Goal: Task Accomplishment & Management: Manage account settings

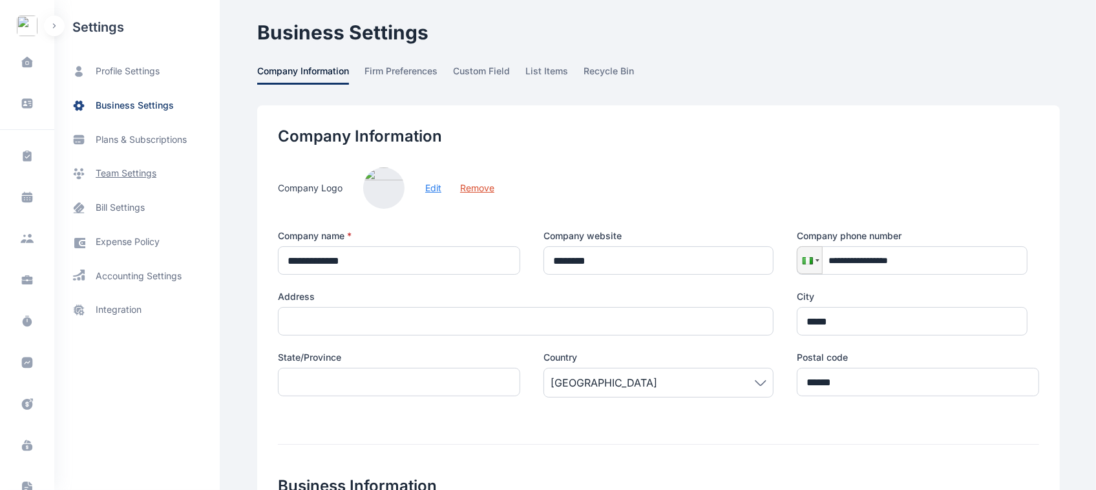
click at [121, 173] on span "team settings" at bounding box center [126, 174] width 61 height 14
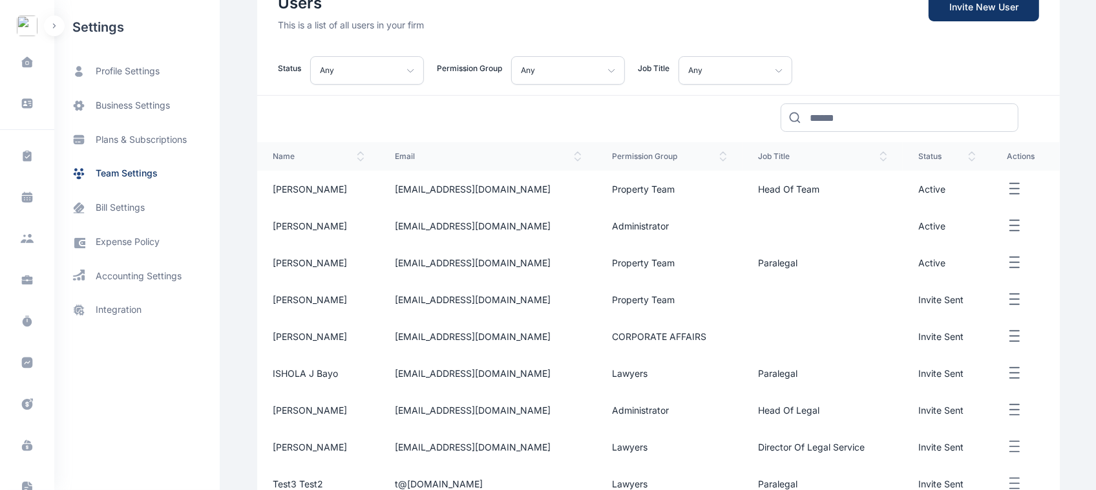
scroll to position [134, 0]
click at [999, 186] on td at bounding box center [1025, 187] width 69 height 37
click at [1002, 188] on td at bounding box center [1025, 187] width 69 height 37
click at [1009, 191] on icon "button" at bounding box center [1015, 188] width 16 height 16
click at [1041, 189] on button "Edit Reset Password Disable User" at bounding box center [1025, 188] width 37 height 16
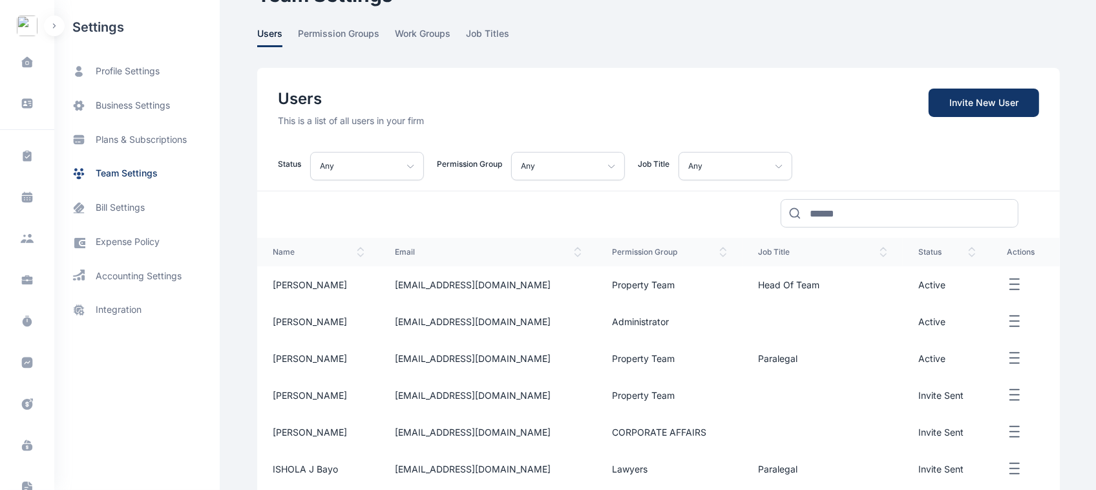
scroll to position [0, 0]
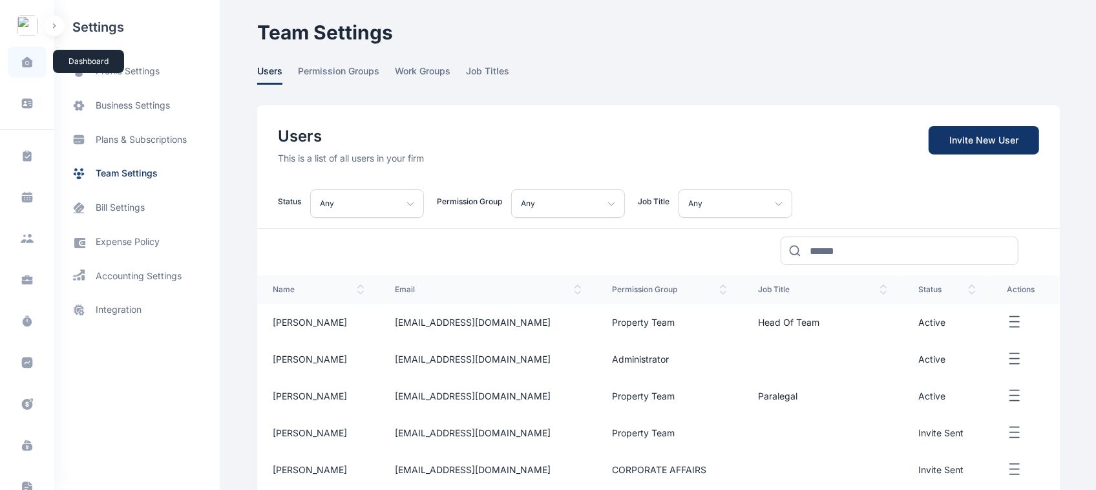
click at [31, 56] on span at bounding box center [27, 61] width 32 height 27
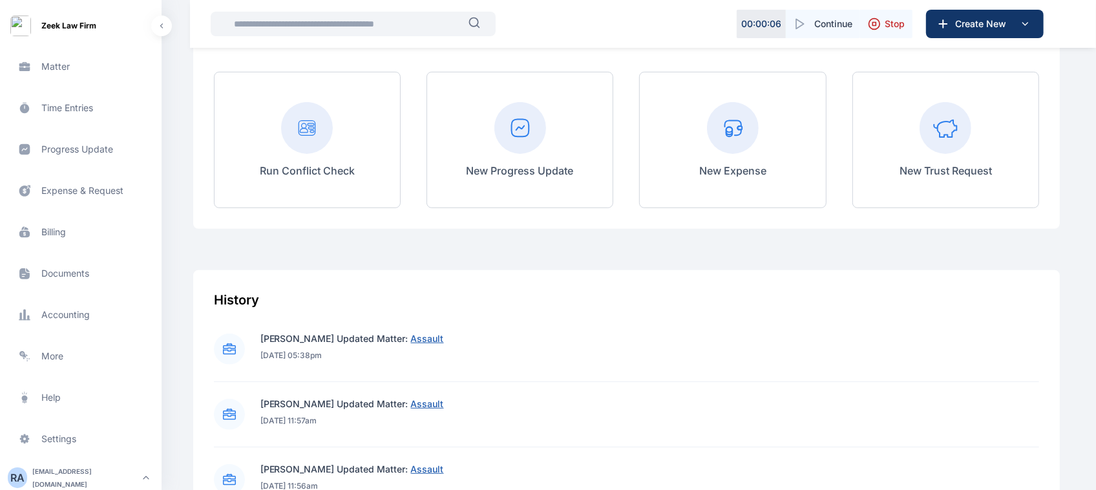
scroll to position [404, 0]
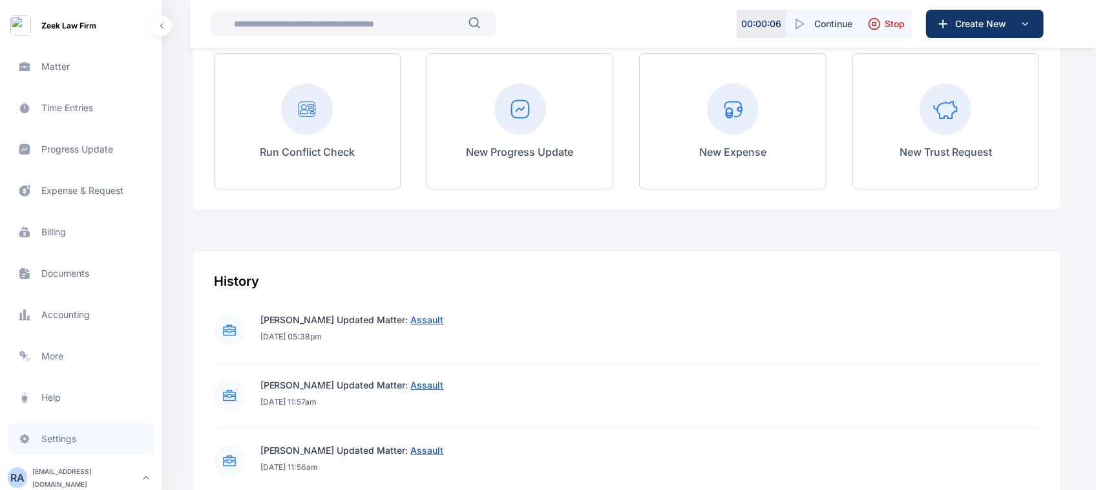
click at [73, 440] on span "Settings settings settings" at bounding box center [81, 438] width 146 height 31
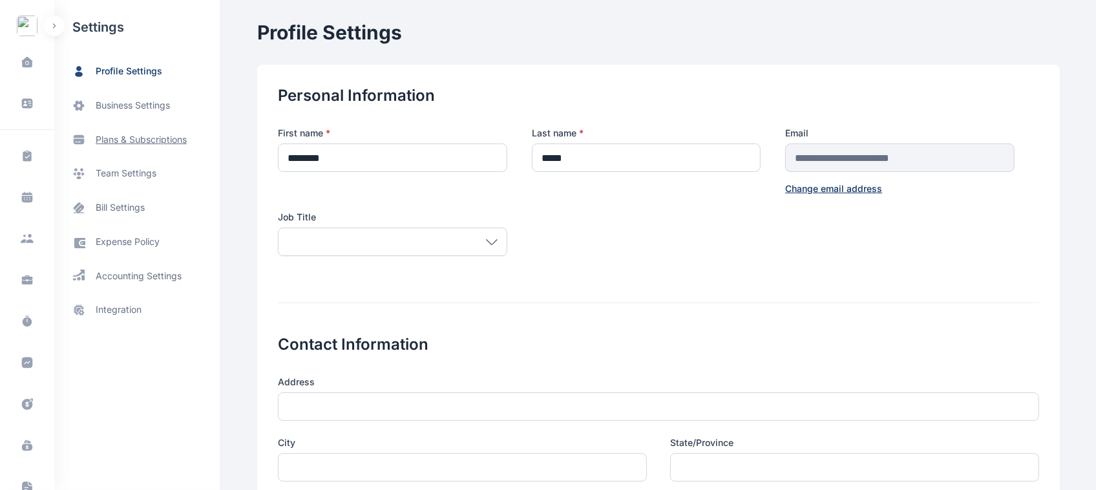
click at [178, 143] on span "plans & subscriptions" at bounding box center [141, 139] width 91 height 13
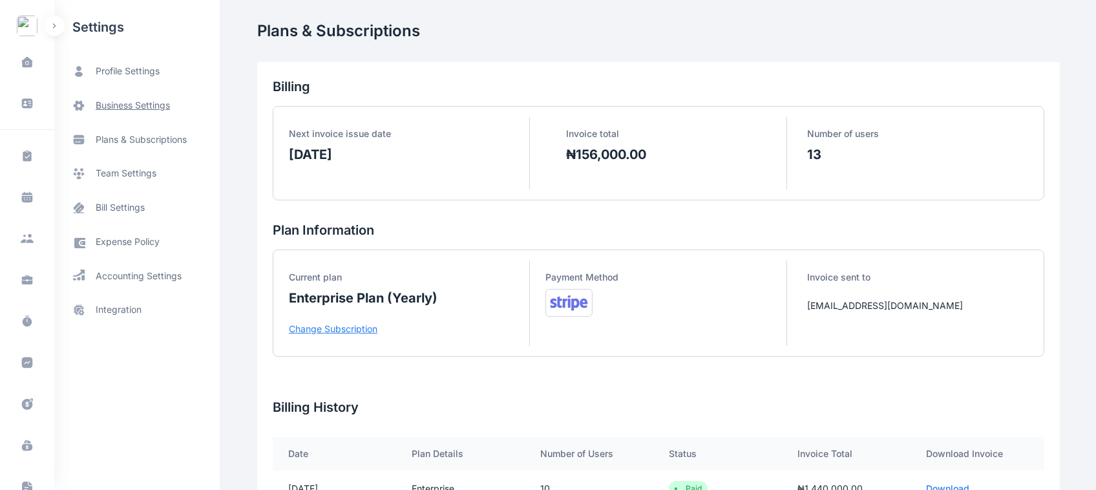
click at [143, 115] on span "business settings" at bounding box center [136, 106] width 165 height 34
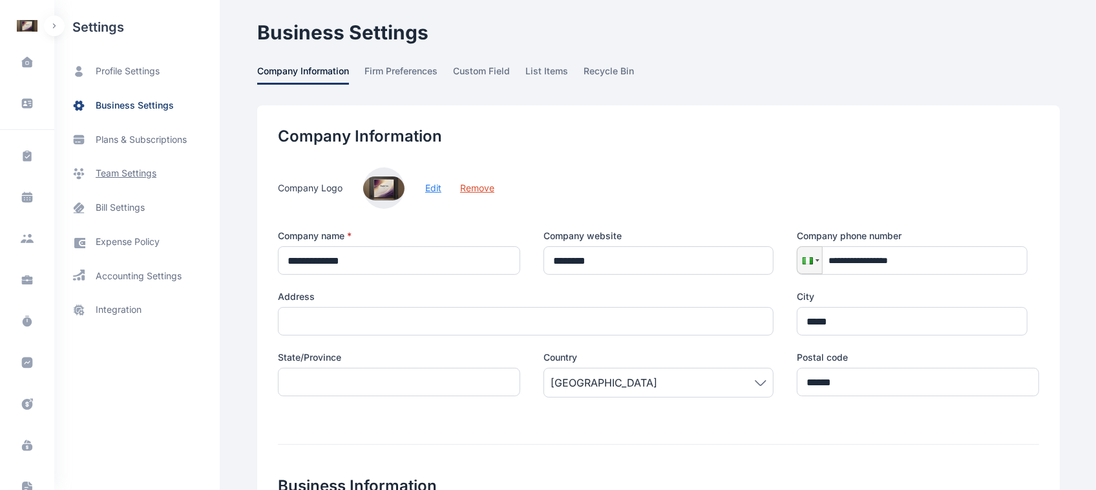
click at [141, 183] on span "team settings" at bounding box center [136, 173] width 165 height 34
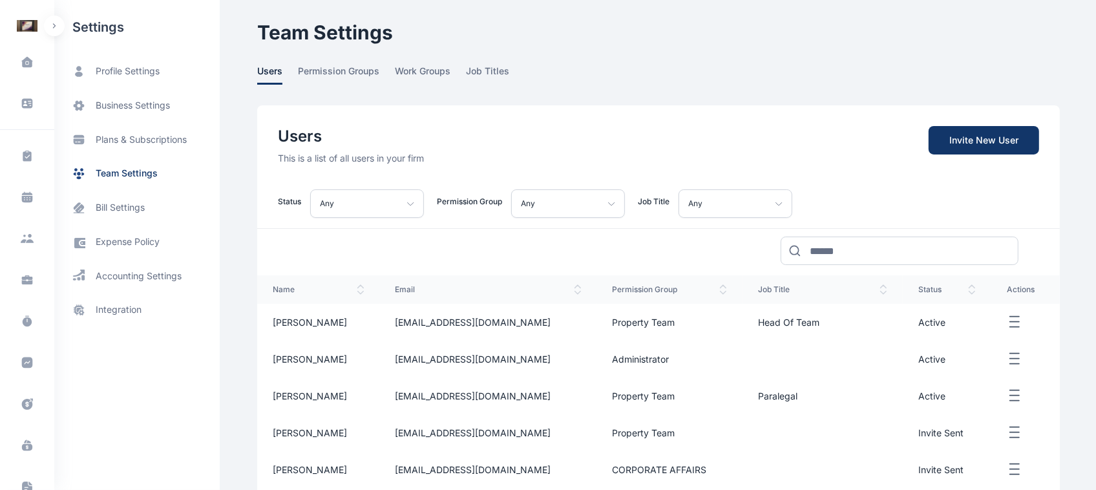
click at [328, 92] on main "[PERSON_NAME] [PERSON_NAME] Law Firm Dashboard dashboard Conflict-Check conflic…" at bounding box center [659, 407] width 805 height 814
click at [322, 69] on span "permission groups" at bounding box center [338, 75] width 81 height 20
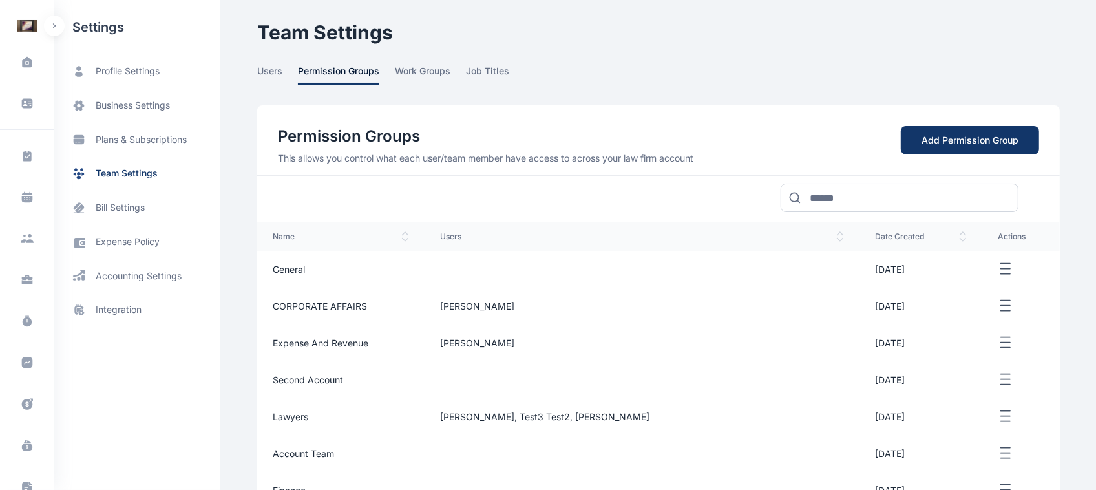
click at [998, 267] on icon "button" at bounding box center [1006, 269] width 16 height 16
click at [973, 272] on div "Edit" at bounding box center [968, 283] width 74 height 29
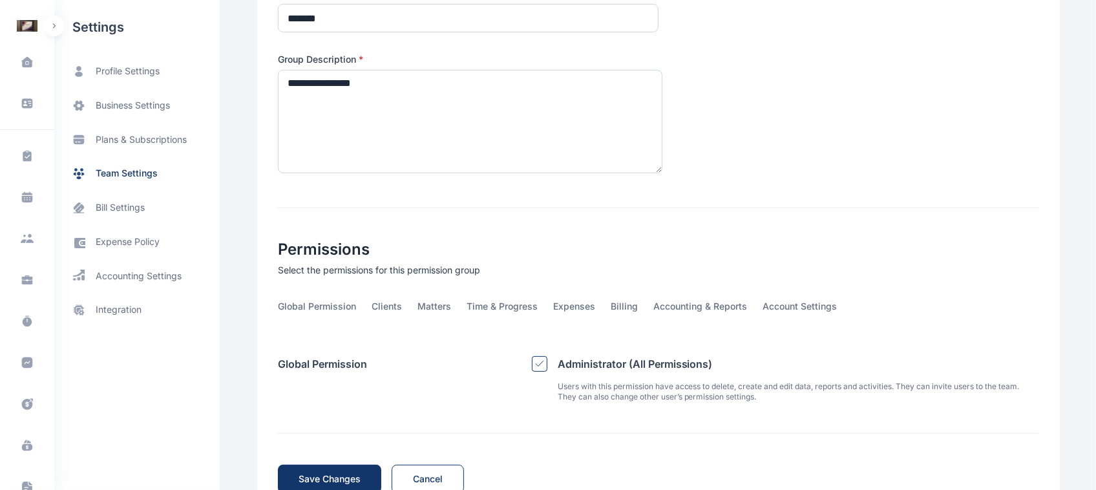
scroll to position [231, 0]
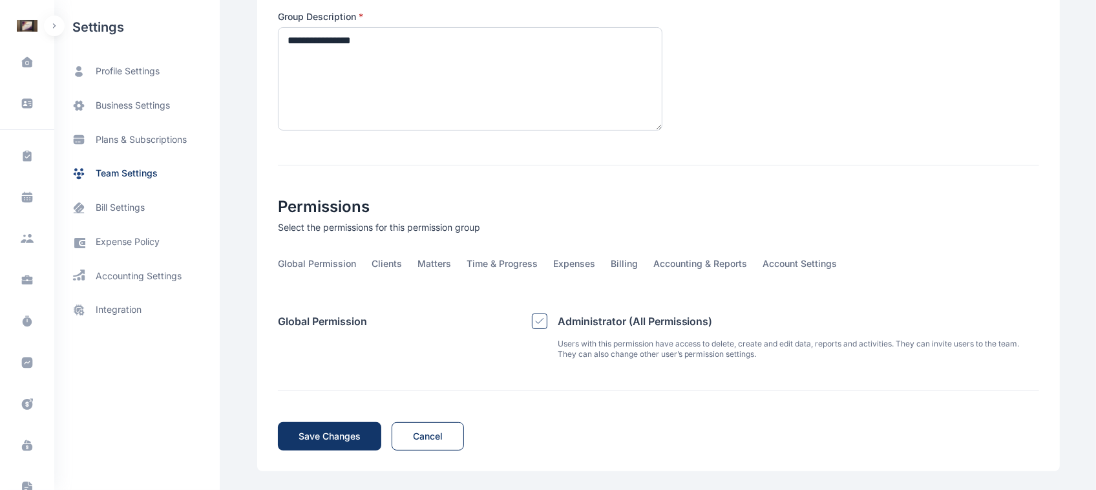
click at [541, 321] on div at bounding box center [540, 321] width 16 height 16
click at [536, 319] on icon at bounding box center [539, 321] width 7 height 5
click at [536, 319] on div at bounding box center [540, 321] width 16 height 16
click at [536, 319] on icon at bounding box center [539, 321] width 7 height 5
click at [536, 319] on div at bounding box center [540, 321] width 16 height 16
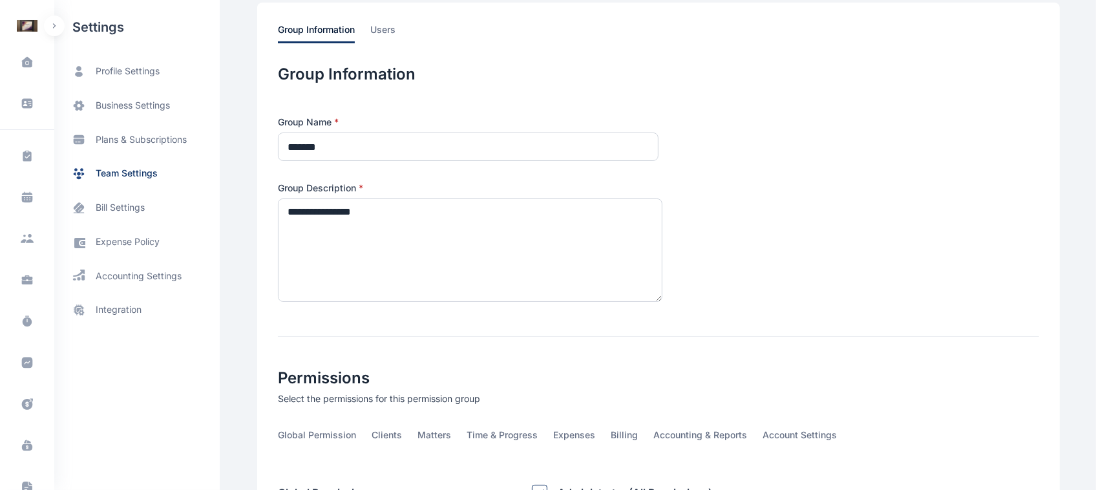
scroll to position [40, 0]
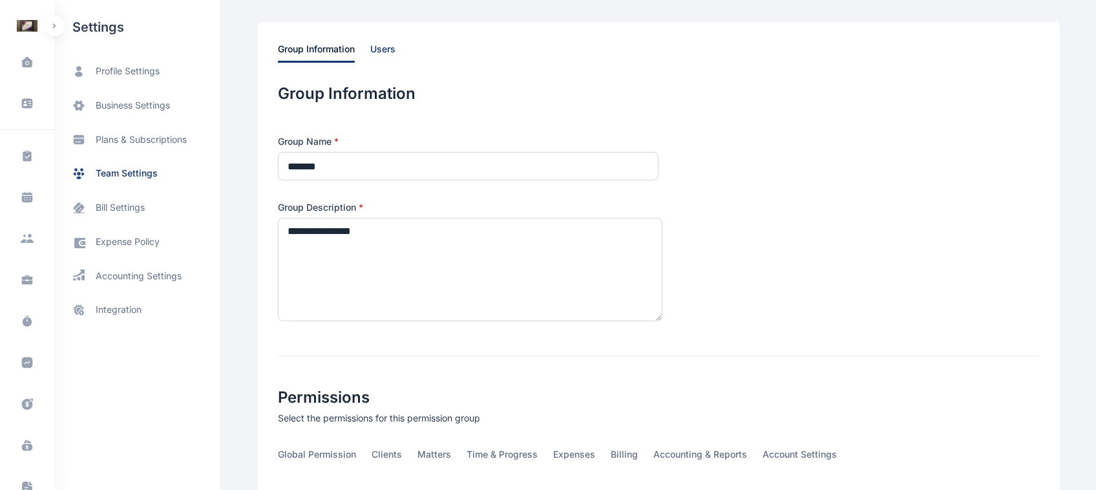
click at [375, 50] on span "users" at bounding box center [382, 53] width 25 height 20
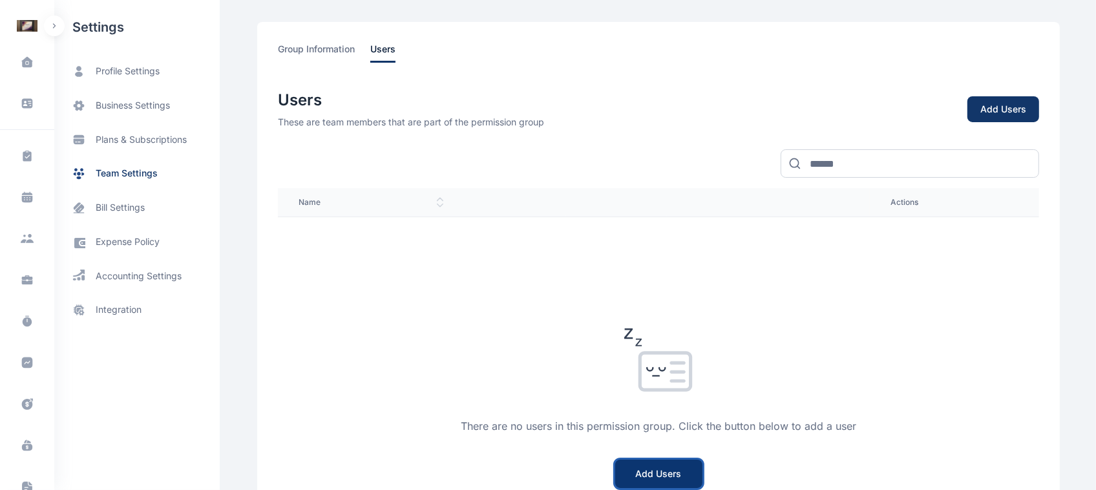
click at [673, 480] on button "Add Users" at bounding box center [658, 473] width 87 height 28
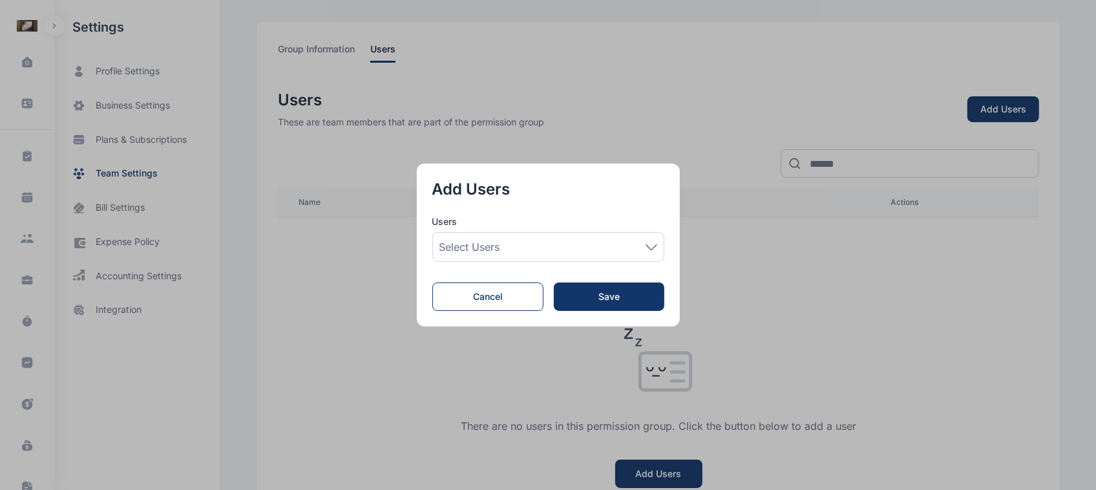
click at [617, 249] on div "Select Users" at bounding box center [548, 247] width 218 height 16
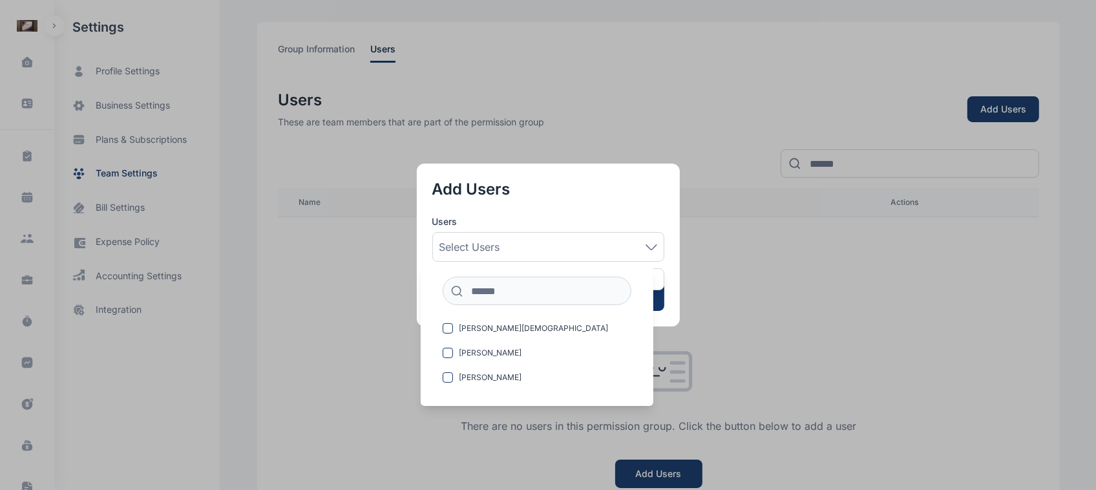
click at [580, 340] on div "[PERSON_NAME] [PERSON_NAME] Mide [PERSON_NAME] [PERSON_NAME]" at bounding box center [537, 357] width 212 height 78
click at [565, 325] on label "[PERSON_NAME][DEMOGRAPHIC_DATA]" at bounding box center [537, 328] width 212 height 21
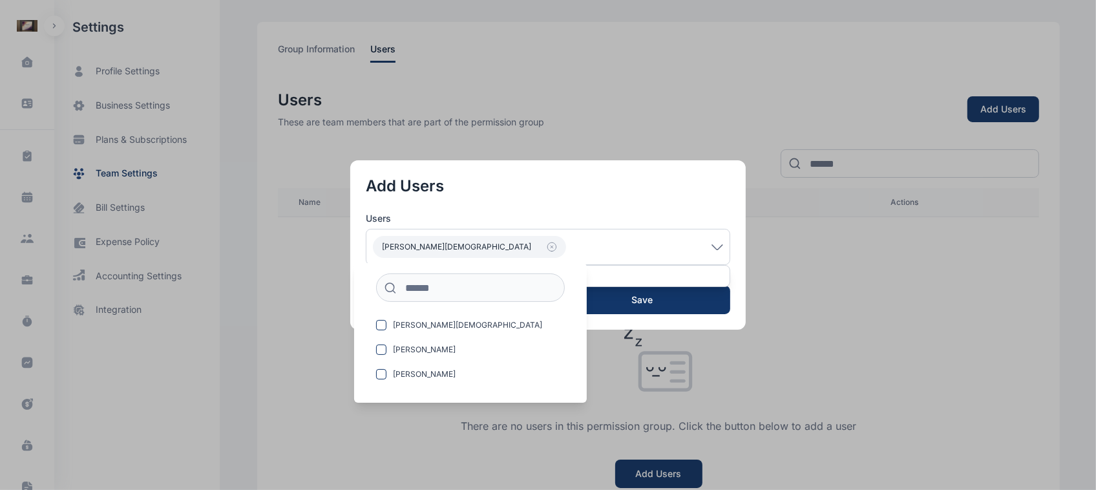
click at [688, 368] on button "button" at bounding box center [548, 245] width 1096 height 490
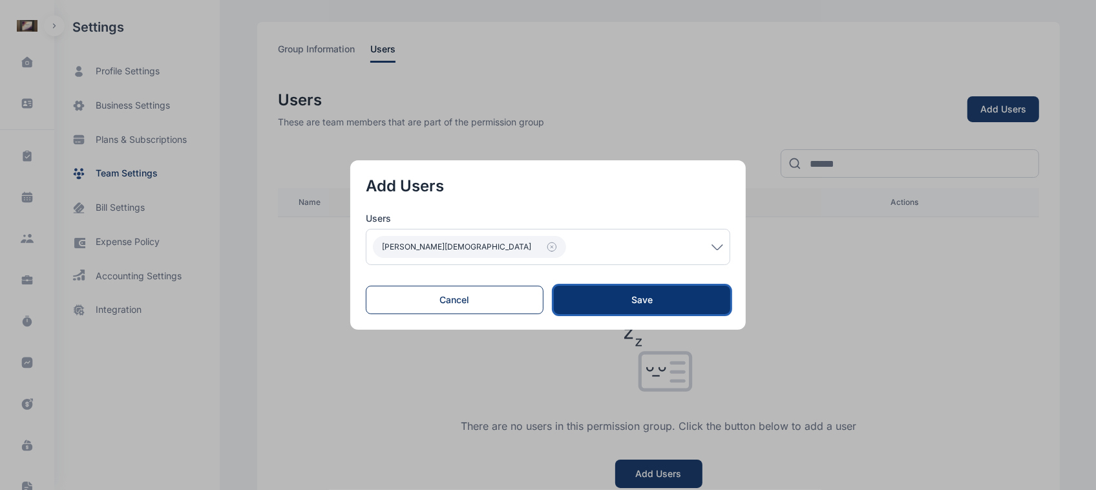
click at [648, 307] on button "Save" at bounding box center [642, 300] width 176 height 28
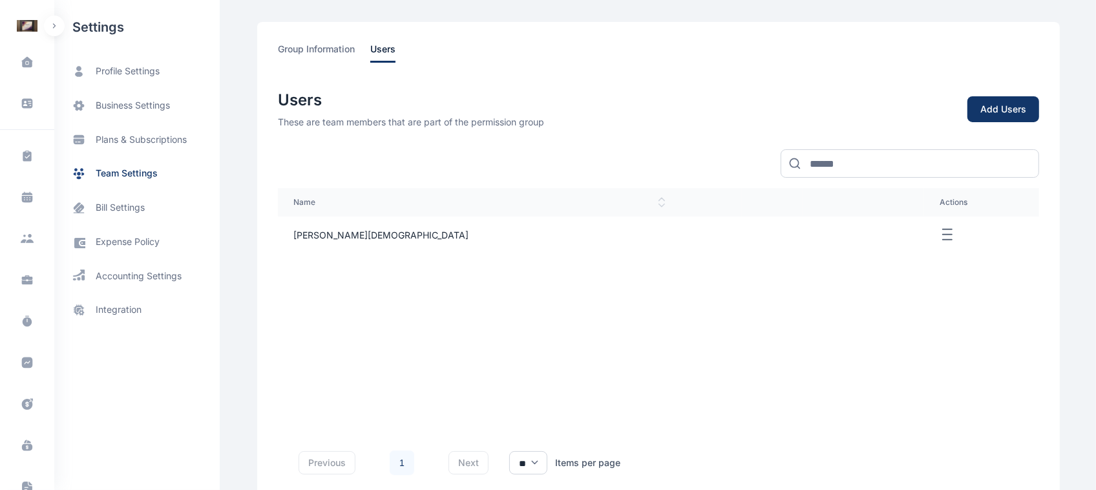
click at [943, 229] on line "button" at bounding box center [947, 229] width 9 height 0
click at [904, 251] on span "Delete" at bounding box center [917, 249] width 27 height 13
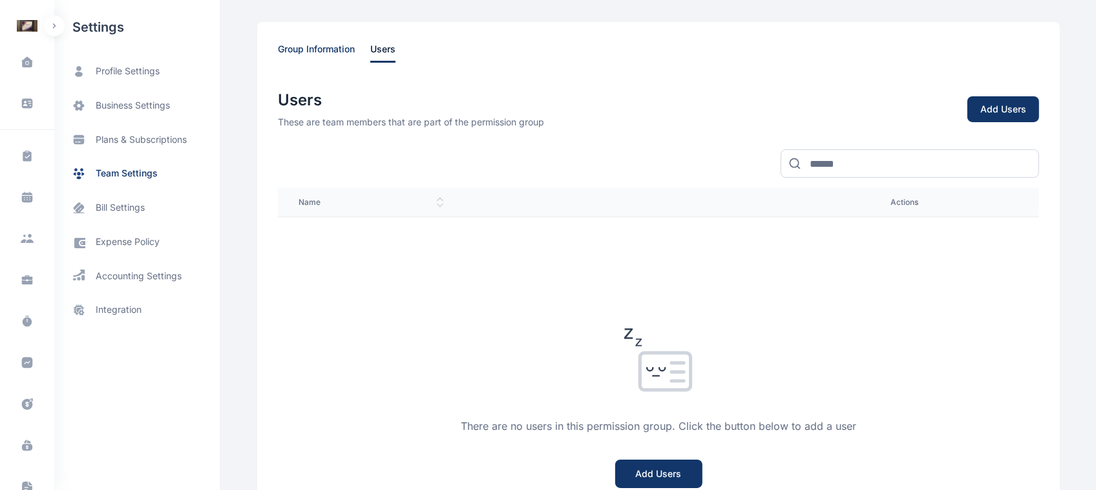
click at [290, 43] on span "group information" at bounding box center [316, 53] width 77 height 20
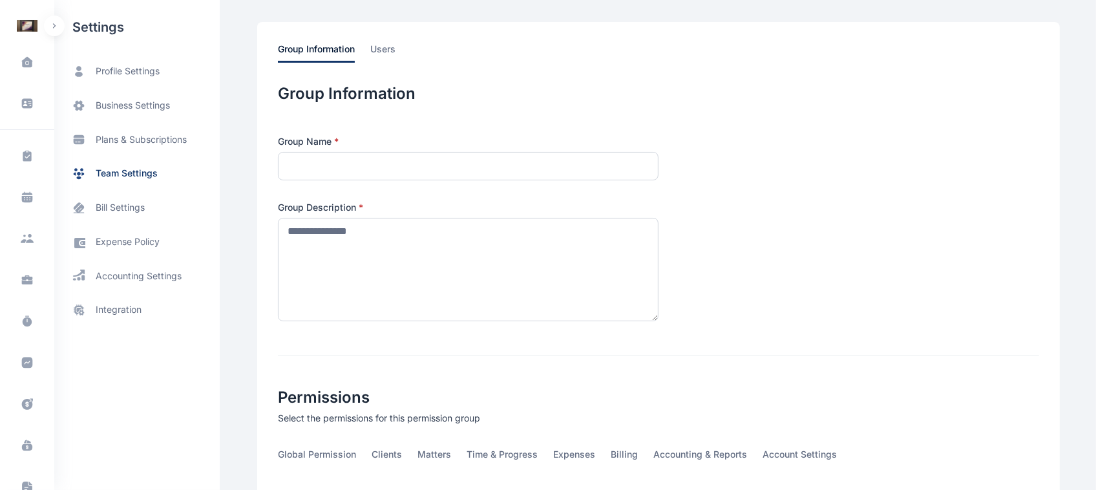
type input "*******"
type textarea "**********"
click at [123, 173] on span "team settings" at bounding box center [127, 174] width 62 height 14
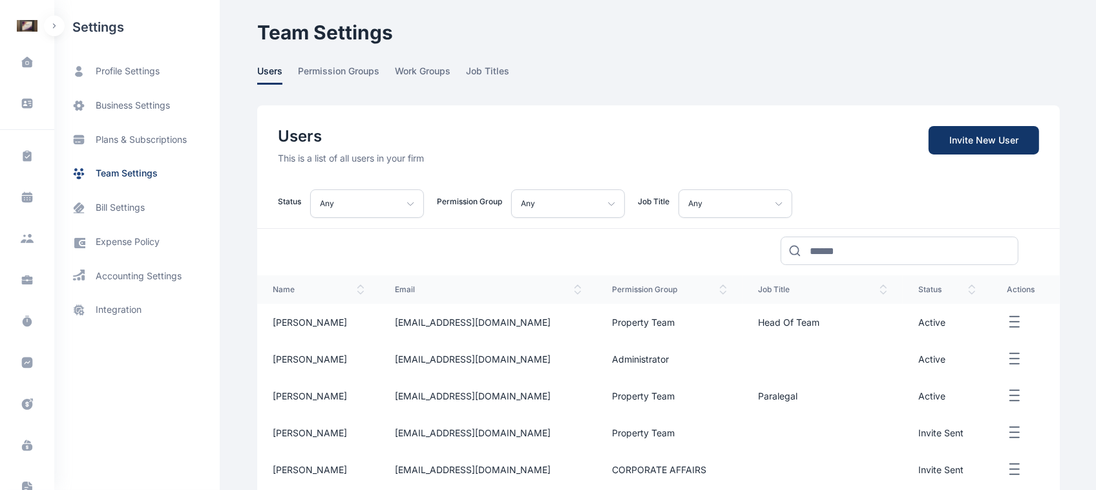
click at [612, 204] on div "Any" at bounding box center [568, 203] width 114 height 28
click at [611, 146] on div "Users This is a list of all users in your firm Invite New User" at bounding box center [658, 134] width 803 height 59
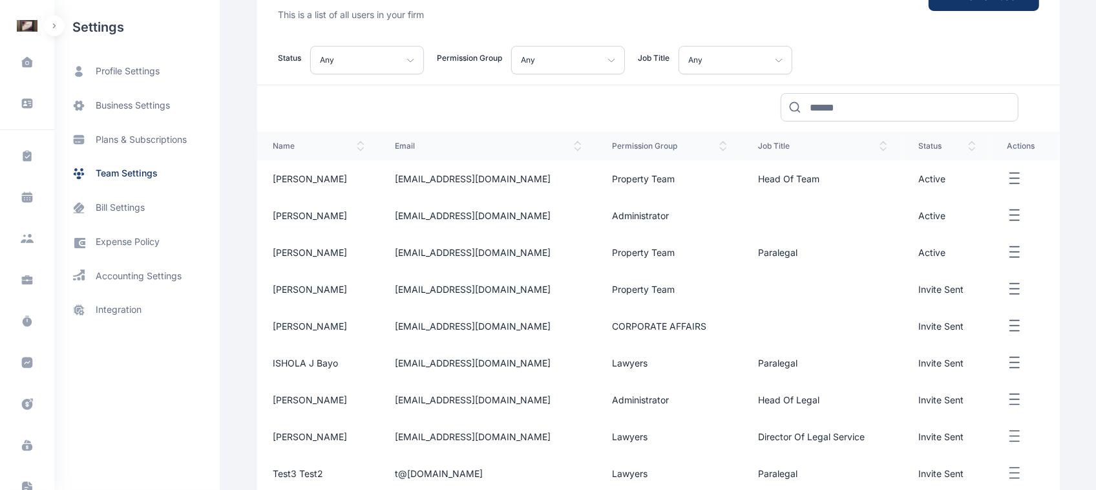
scroll to position [188, 0]
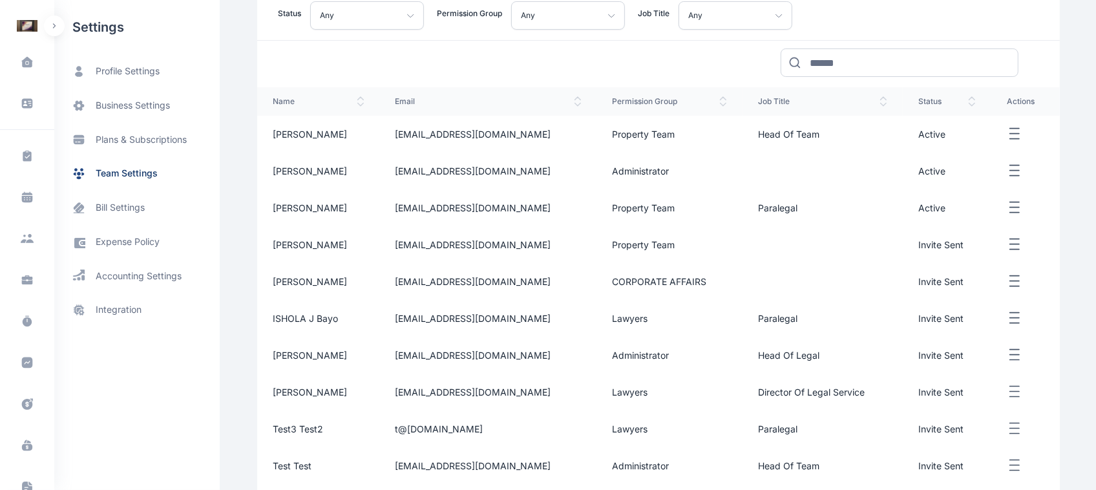
click at [1015, 127] on icon "button" at bounding box center [1015, 134] width 16 height 16
click at [825, 197] on td "Paralegal" at bounding box center [823, 207] width 160 height 37
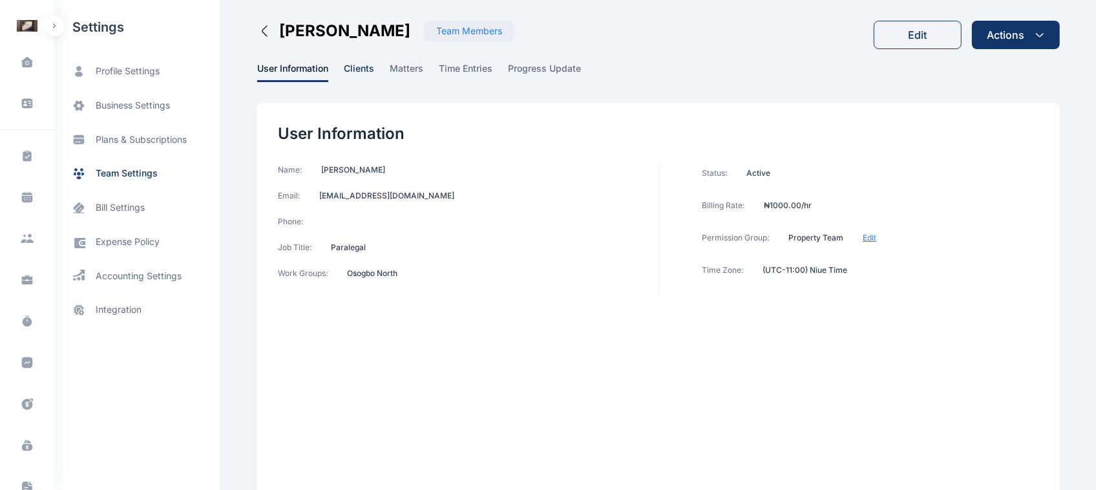
click at [344, 69] on span "clients" at bounding box center [359, 72] width 30 height 20
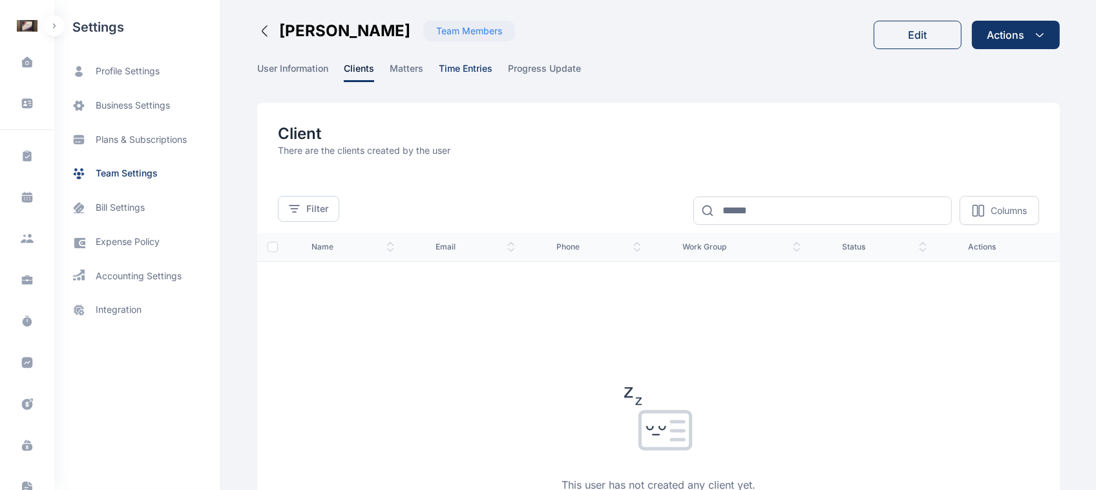
click at [450, 69] on span "time entries" at bounding box center [466, 72] width 54 height 20
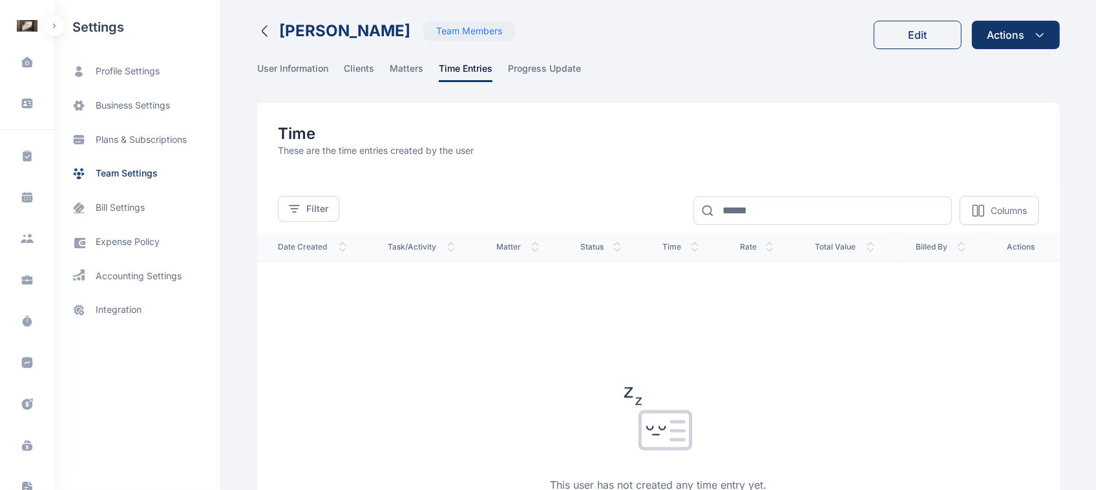
click at [264, 32] on icon "button" at bounding box center [265, 31] width 16 height 16
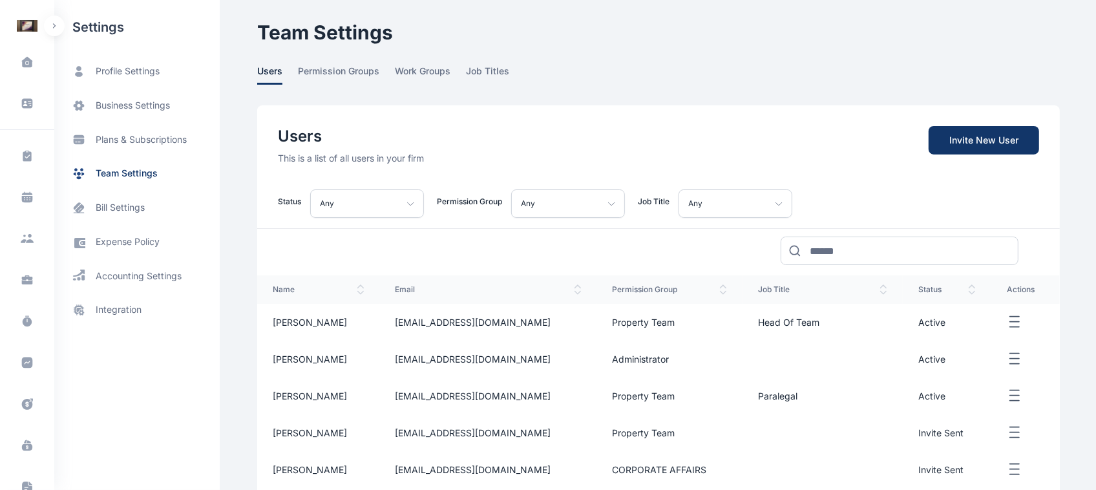
click at [595, 211] on div "Any" at bounding box center [568, 203] width 114 height 28
click at [695, 197] on p "Any" at bounding box center [695, 204] width 14 height 16
click at [466, 69] on span "job titles" at bounding box center [487, 75] width 43 height 20
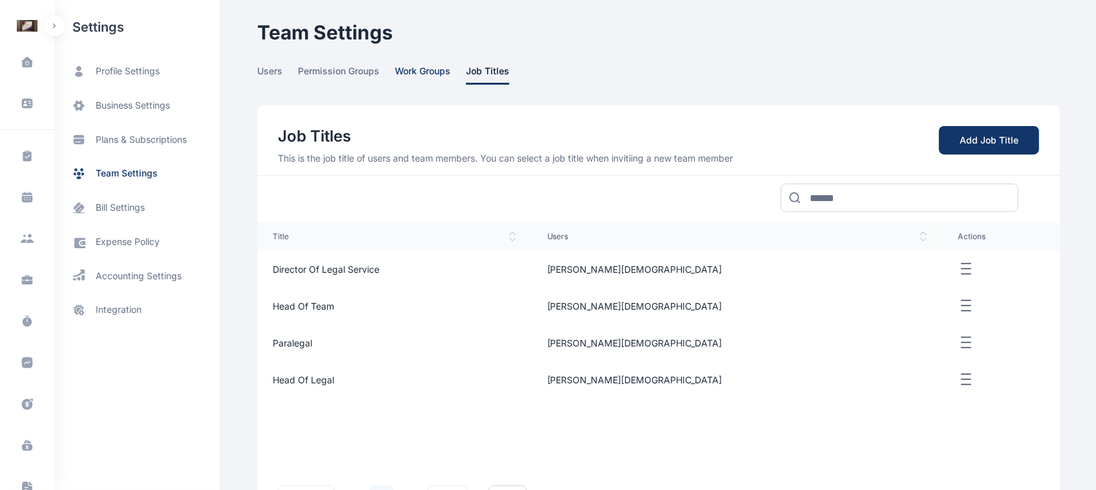
click at [403, 71] on span "work groups" at bounding box center [423, 75] width 56 height 20
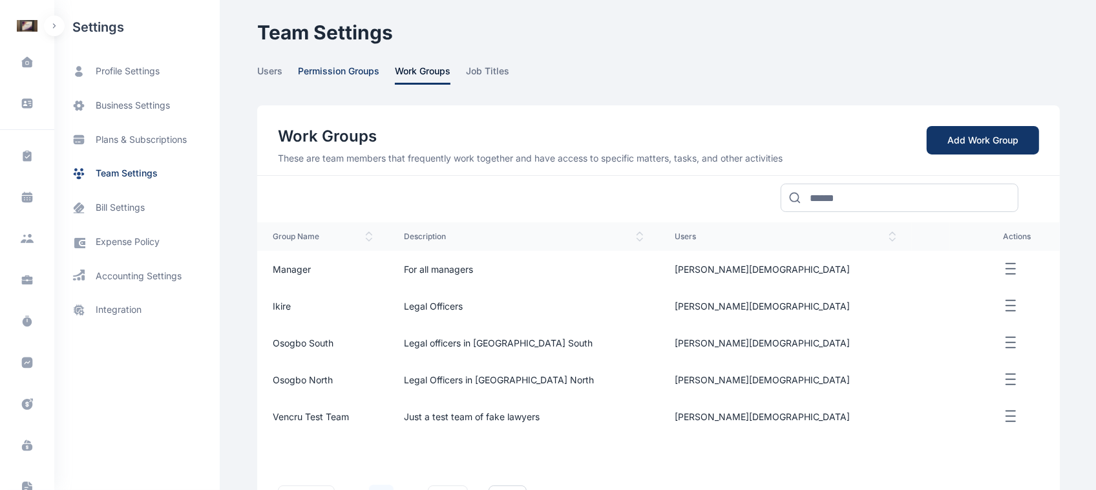
click at [354, 71] on span "permission groups" at bounding box center [338, 75] width 81 height 20
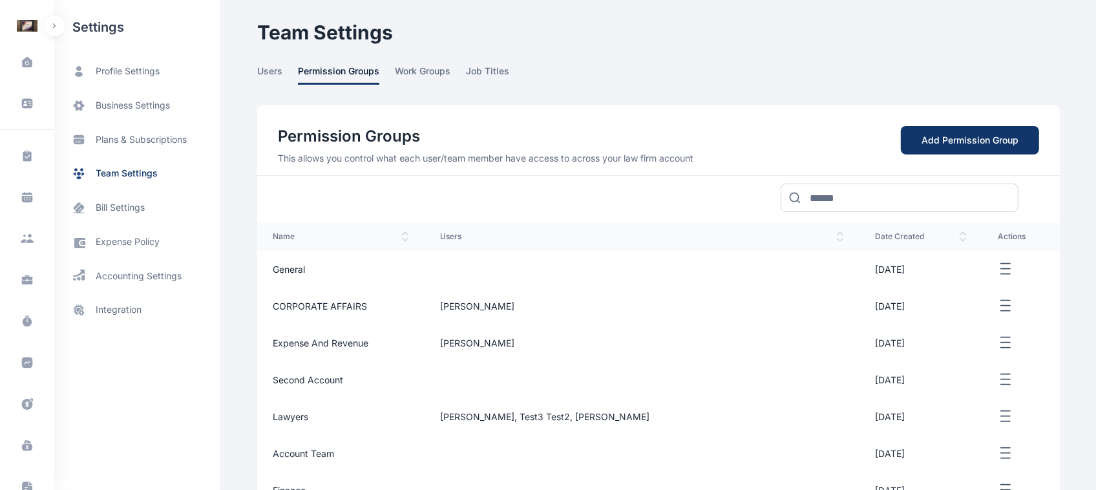
click at [998, 262] on icon "button" at bounding box center [1006, 269] width 16 height 16
click at [1066, 297] on div "Dashboard dashboard Conflict-Check conflict-check Task Management task manageme…" at bounding box center [548, 362] width 1096 height 724
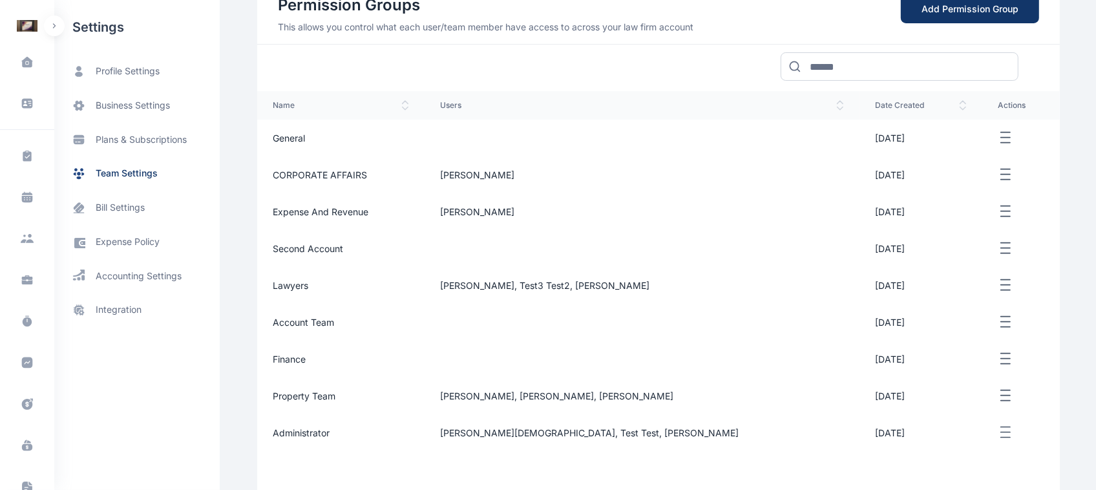
scroll to position [162, 0]
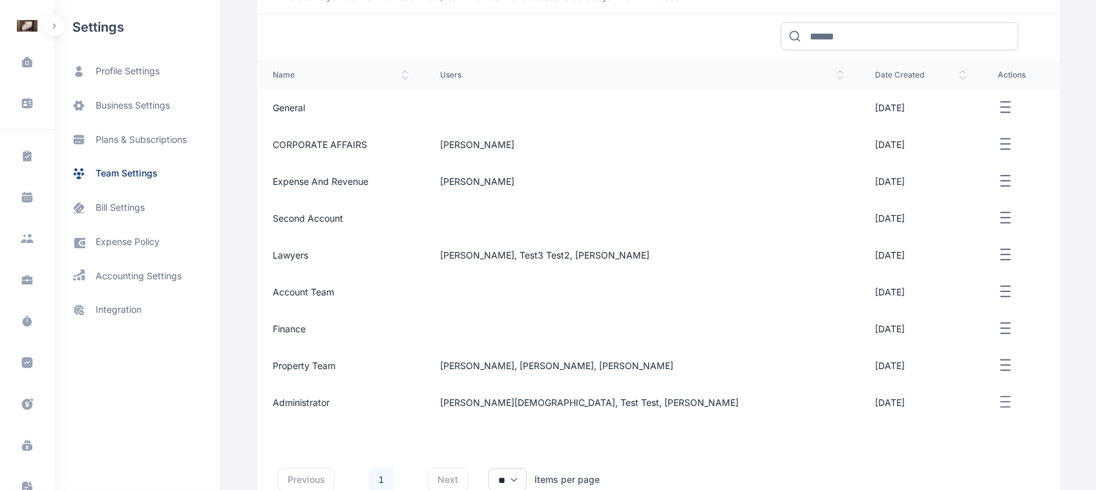
click at [998, 146] on icon "button" at bounding box center [1006, 144] width 16 height 16
click at [973, 160] on div "Edit" at bounding box center [968, 159] width 74 height 29
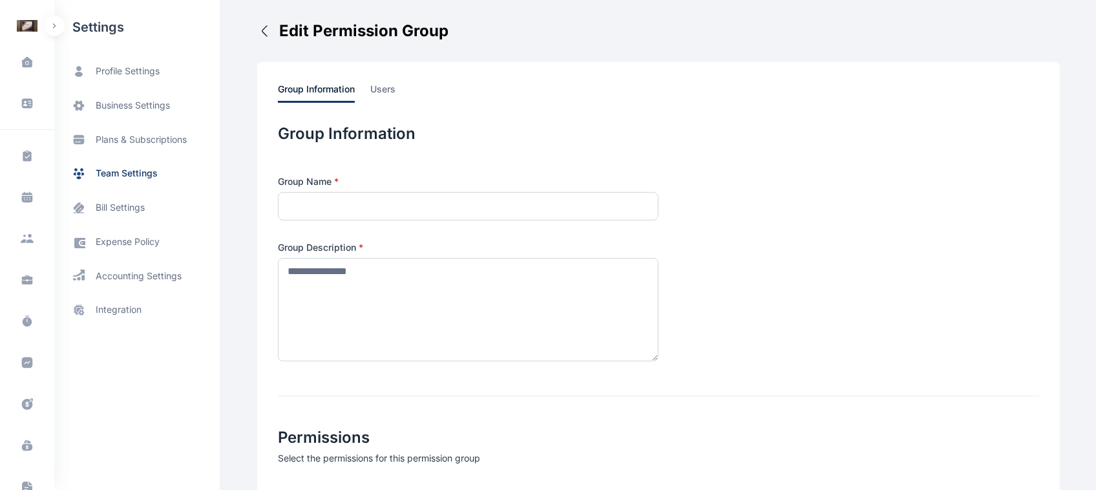
type input "**********"
type textarea "**********"
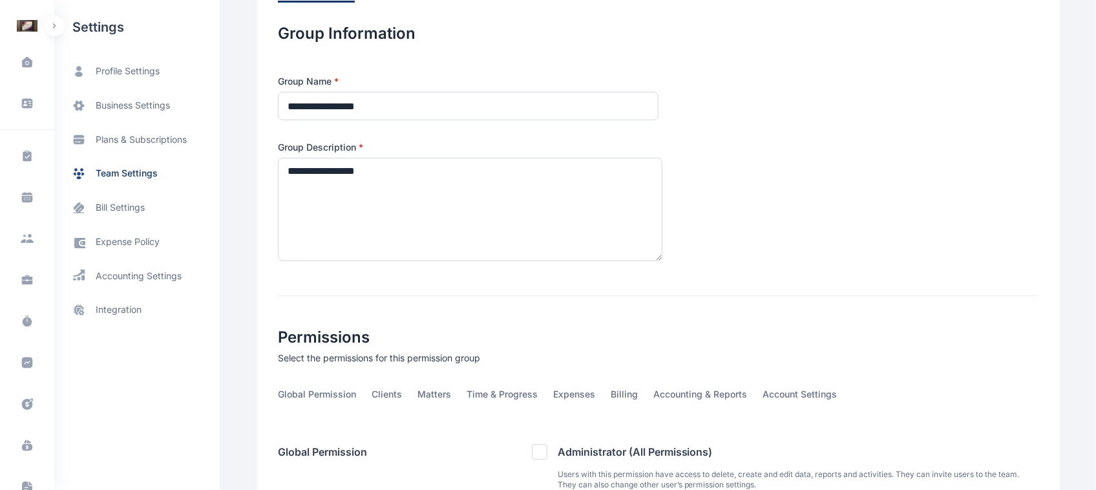
scroll to position [231, 0]
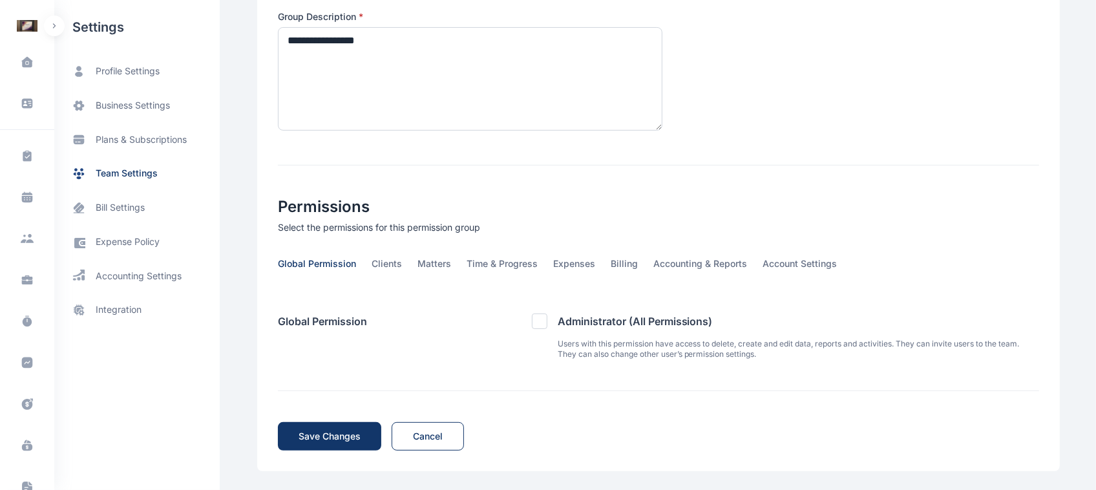
click at [321, 263] on span "Global Permission" at bounding box center [317, 267] width 78 height 20
click at [440, 334] on div "Global Permission Administrator (All Permissions) Users with this permission ha…" at bounding box center [658, 336] width 761 height 46
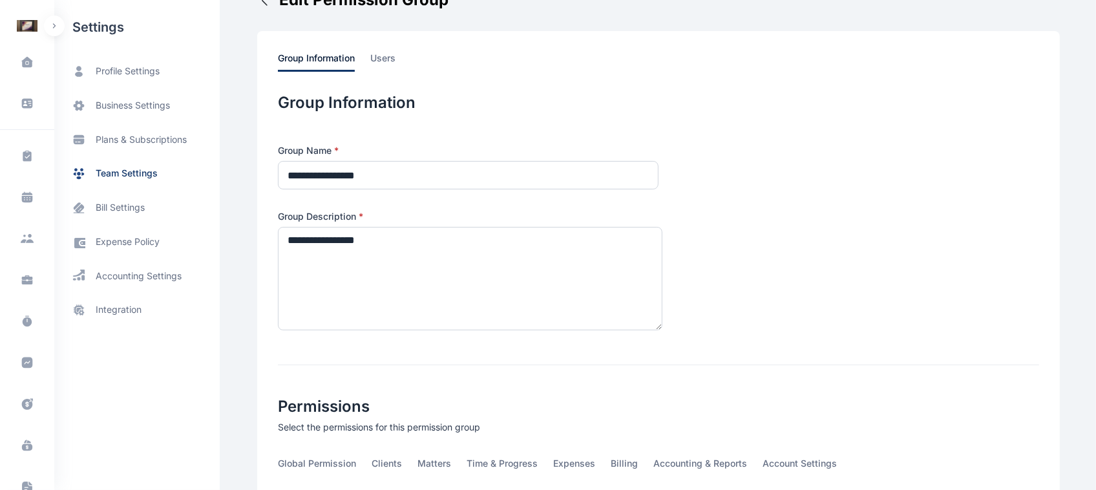
scroll to position [0, 0]
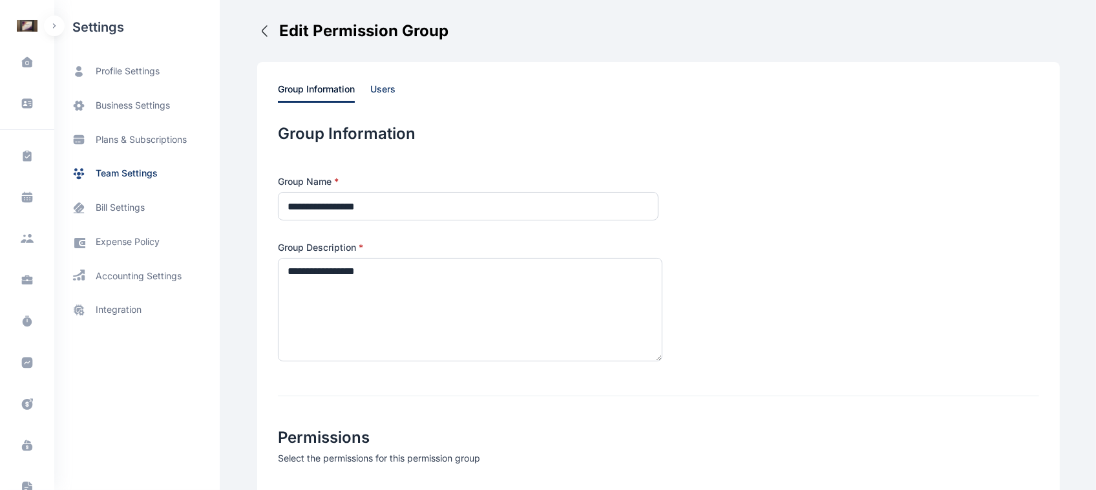
click at [379, 85] on span "users" at bounding box center [382, 93] width 25 height 20
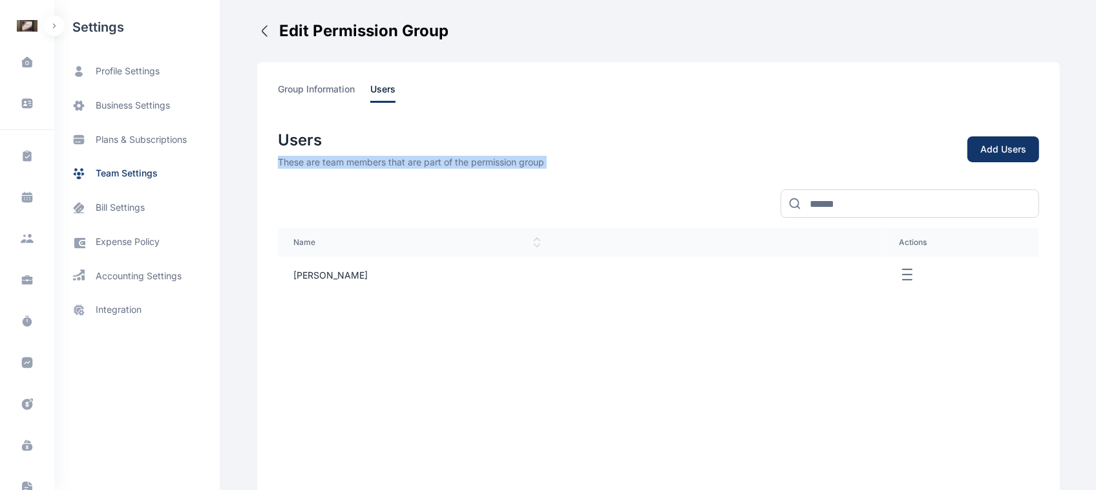
drag, startPoint x: 433, startPoint y: 115, endPoint x: 882, endPoint y: 128, distance: 449.3
click at [882, 128] on div "group information users Users These are team members that are part of the permi…" at bounding box center [658, 355] width 803 height 586
click at [1026, 160] on button "Add Users" at bounding box center [1003, 149] width 72 height 26
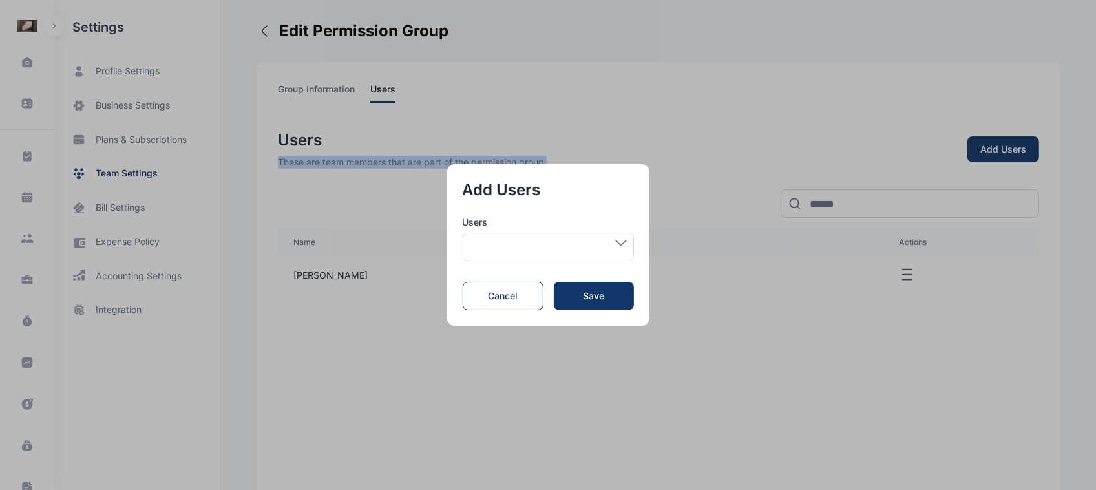
click at [609, 246] on span at bounding box center [548, 243] width 157 height 6
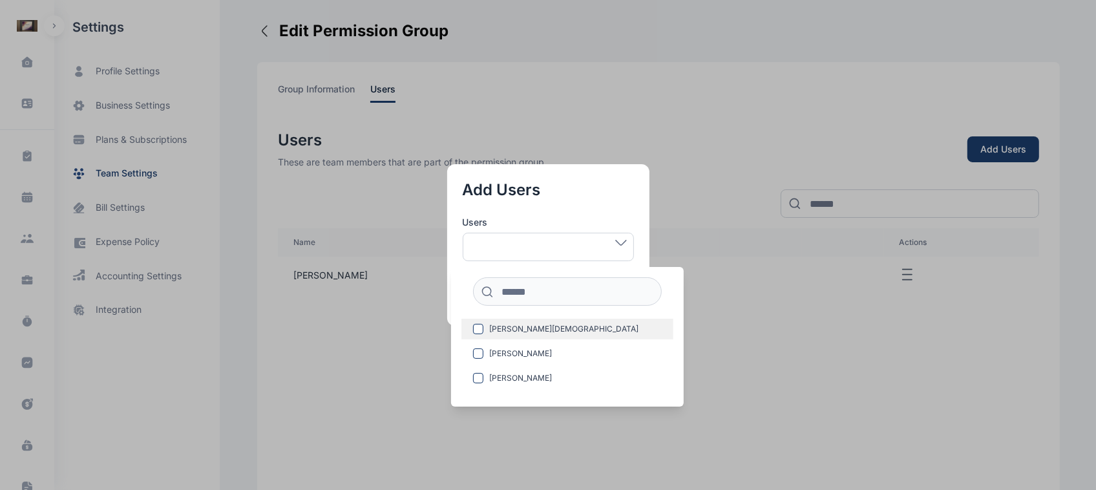
click at [544, 320] on div "[PERSON_NAME] [PERSON_NAME] Mide [PERSON_NAME] [PERSON_NAME]" at bounding box center [567, 337] width 233 height 140
click at [544, 320] on label "[PERSON_NAME][DEMOGRAPHIC_DATA]" at bounding box center [567, 329] width 212 height 21
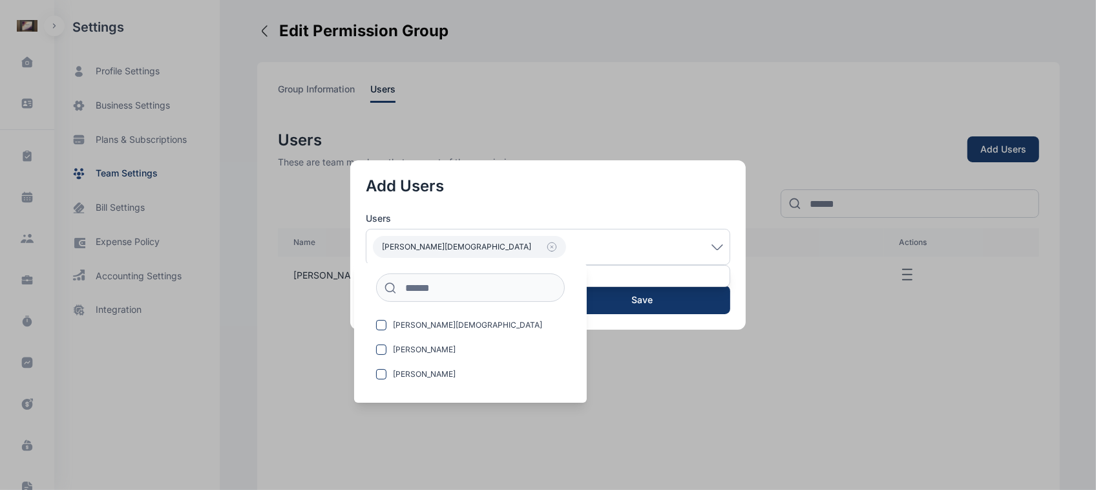
click at [661, 370] on button "button" at bounding box center [548, 245] width 1096 height 490
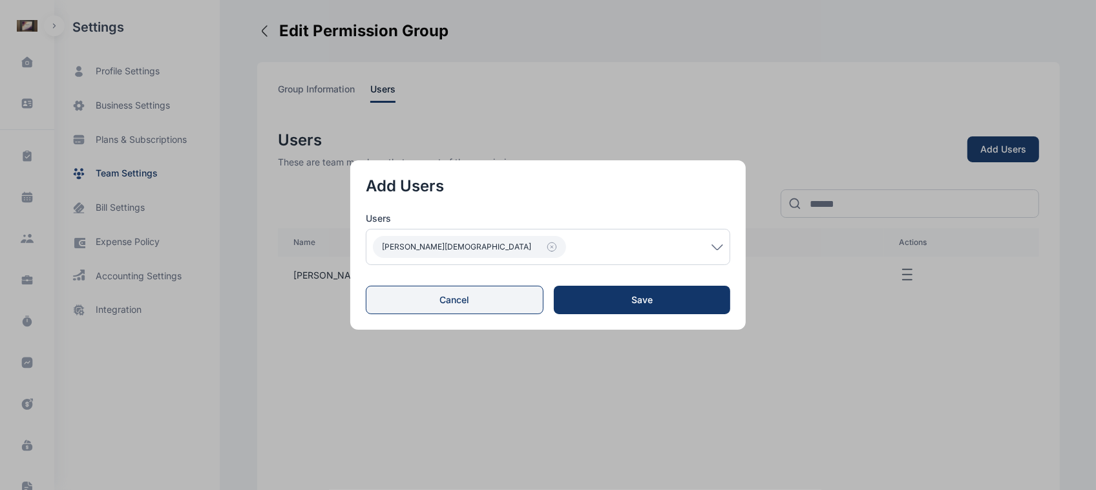
click at [475, 289] on button "Cancel" at bounding box center [455, 300] width 178 height 28
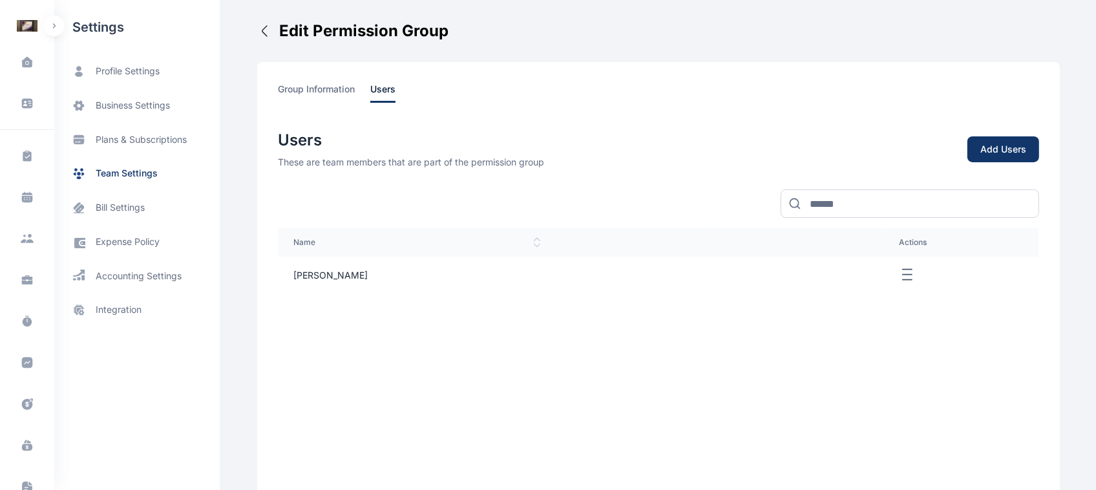
click at [257, 43] on main "[PERSON_NAME] [PERSON_NAME] Law Firm Dashboard dashboard Conflict-Check conflic…" at bounding box center [659, 334] width 805 height 669
click at [260, 31] on icon "button" at bounding box center [265, 31] width 16 height 16
